Goal: Task Accomplishment & Management: Manage account settings

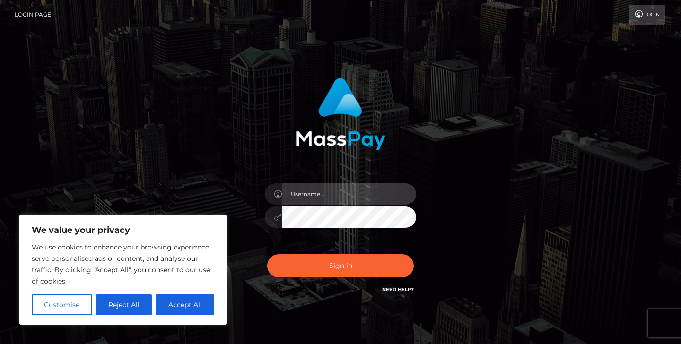
click at [309, 198] on input "text" at bounding box center [349, 193] width 134 height 21
type input "[EMAIL_ADDRESS][DOMAIN_NAME]"
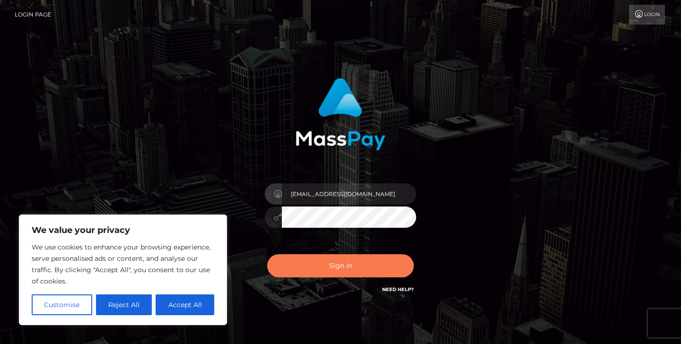
click at [344, 276] on button "Sign in" at bounding box center [340, 265] width 147 height 23
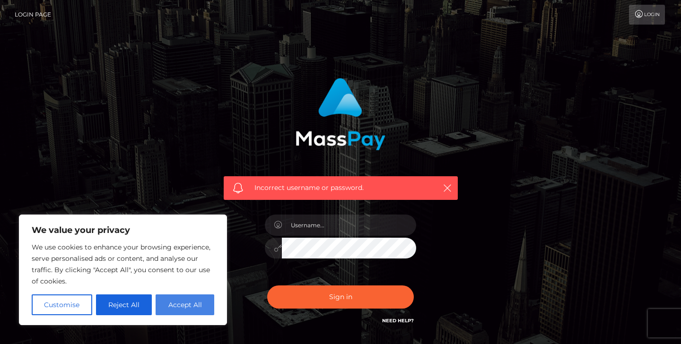
click at [174, 305] on button "Accept All" at bounding box center [185, 305] width 59 height 21
checkbox input "true"
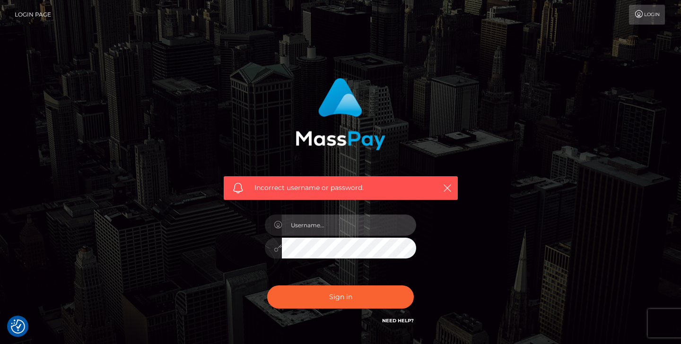
click at [326, 231] on input "text" at bounding box center [349, 225] width 134 height 21
type input "[EMAIL_ADDRESS][DOMAIN_NAME]"
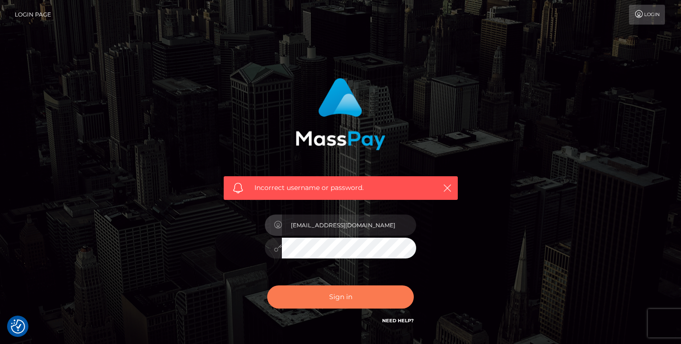
click at [357, 300] on button "Sign in" at bounding box center [340, 297] width 147 height 23
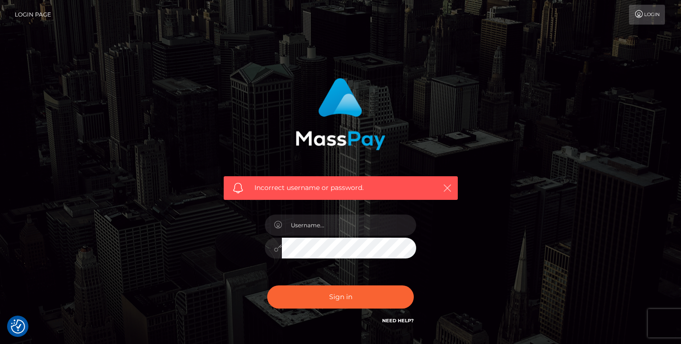
click at [443, 190] on icon "button" at bounding box center [447, 187] width 9 height 9
click at [453, 188] on div "Incorrect username or password." at bounding box center [341, 188] width 234 height 24
click at [348, 214] on div at bounding box center [340, 244] width 165 height 72
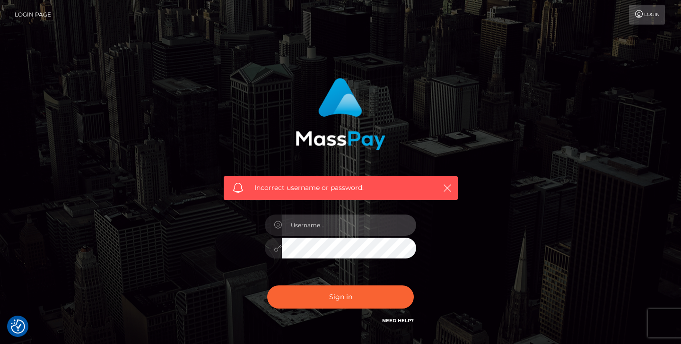
click at [343, 228] on input "text" at bounding box center [349, 225] width 134 height 21
type input "amureva3@gmail.com"
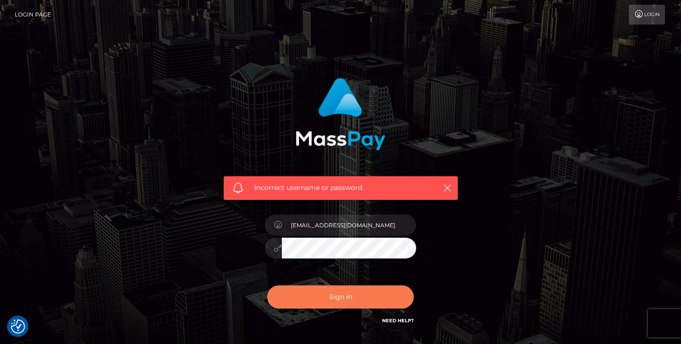
click at [350, 298] on button "Sign in" at bounding box center [340, 297] width 147 height 23
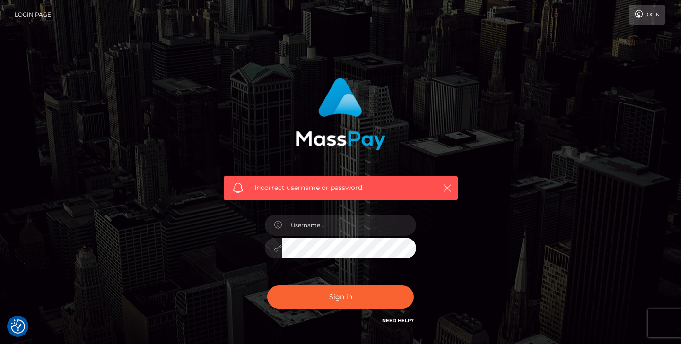
click at [398, 321] on link "Need Help?" at bounding box center [398, 321] width 32 height 6
click at [649, 16] on link "Login" at bounding box center [647, 15] width 36 height 20
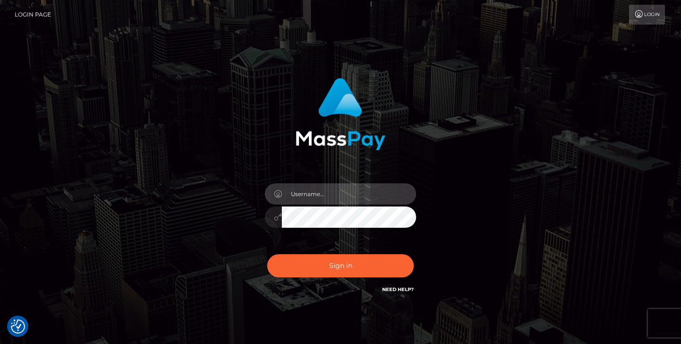
click at [312, 196] on input "text" at bounding box center [349, 193] width 134 height 21
click at [298, 198] on input "text" at bounding box center [349, 193] width 134 height 21
paste input "[EMAIL_ADDRESS][DOMAIN_NAME]"
type input "[EMAIL_ADDRESS][DOMAIN_NAME]"
click at [267, 254] on button "Sign in" at bounding box center [340, 265] width 147 height 23
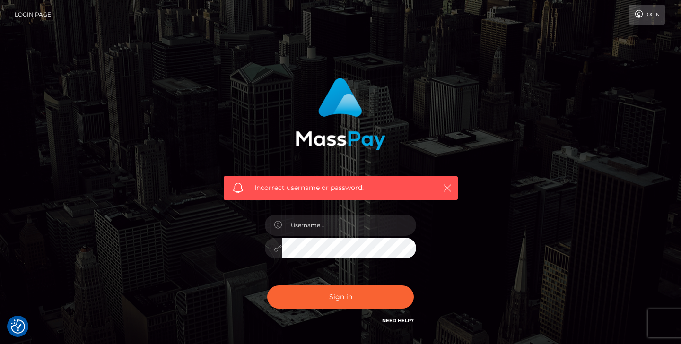
click at [448, 183] on button "button" at bounding box center [447, 188] width 12 height 12
click at [645, 16] on link "Login" at bounding box center [647, 15] width 36 height 20
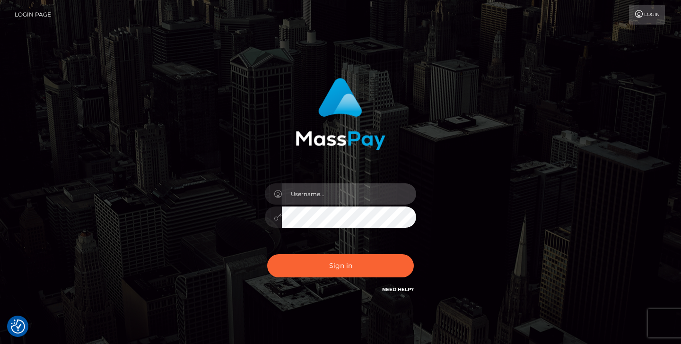
click at [300, 203] on input "text" at bounding box center [349, 193] width 134 height 21
type input "[EMAIL_ADDRESS][DOMAIN_NAME]"
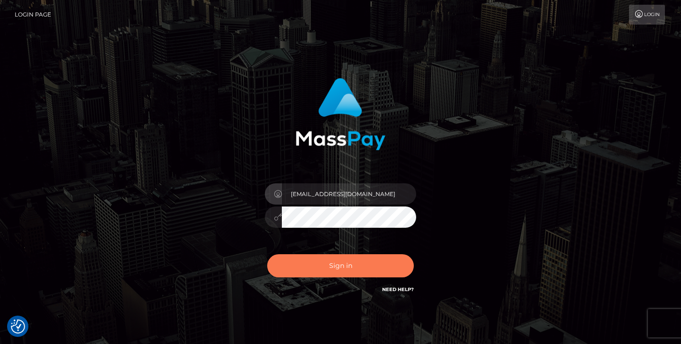
click at [323, 266] on button "Sign in" at bounding box center [340, 265] width 147 height 23
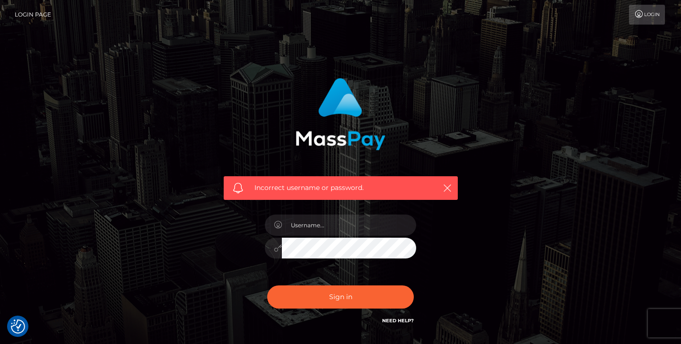
click at [391, 320] on link "Need Help?" at bounding box center [398, 321] width 32 height 6
click at [24, 326] on img "Consent Preferences" at bounding box center [18, 327] width 14 height 14
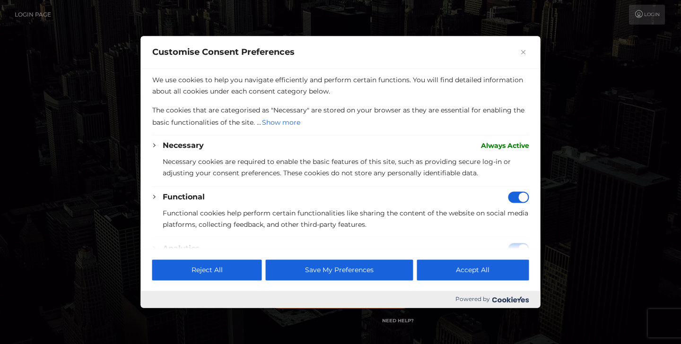
click at [489, 264] on button "Accept All" at bounding box center [473, 270] width 112 height 21
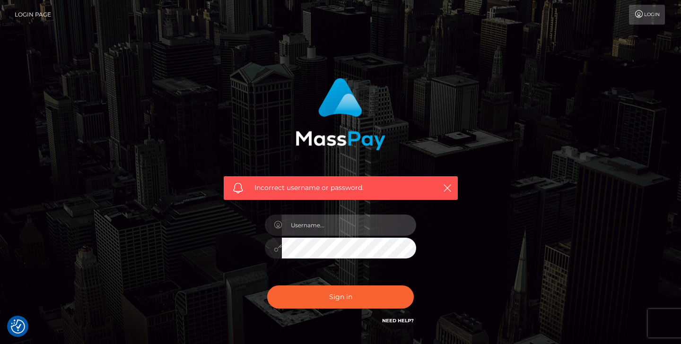
click at [345, 222] on input "text" at bounding box center [349, 225] width 134 height 21
type input "[EMAIL_ADDRESS][DOMAIN_NAME]"
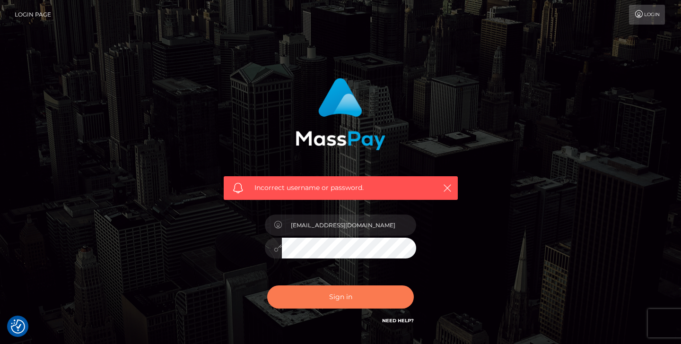
click at [354, 303] on button "Sign in" at bounding box center [340, 297] width 147 height 23
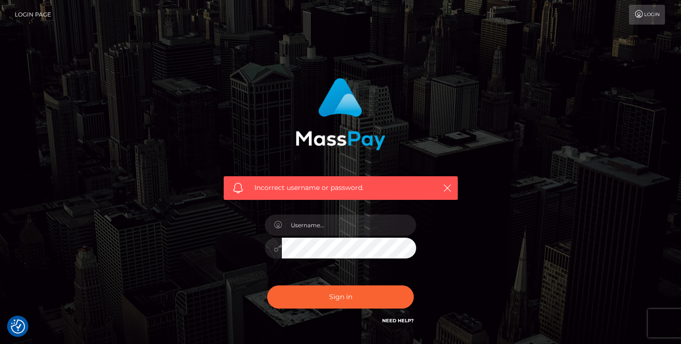
click at [319, 236] on div at bounding box center [340, 244] width 165 height 72
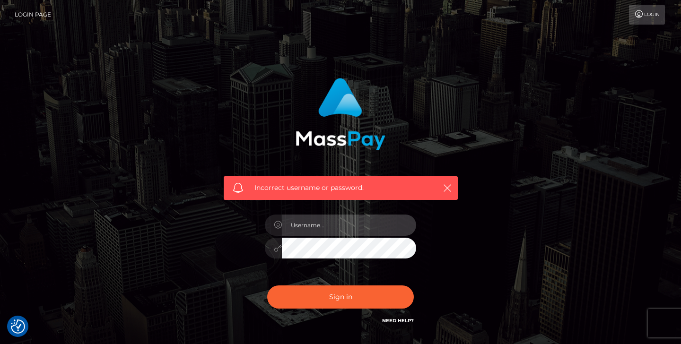
click at [319, 231] on input "text" at bounding box center [349, 225] width 134 height 21
type input "[EMAIL_ADDRESS][DOMAIN_NAME]"
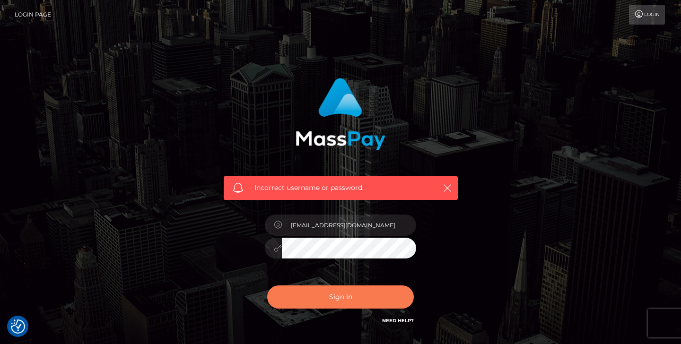
click at [363, 299] on button "Sign in" at bounding box center [340, 297] width 147 height 23
